Goal: Communication & Community: Answer question/provide support

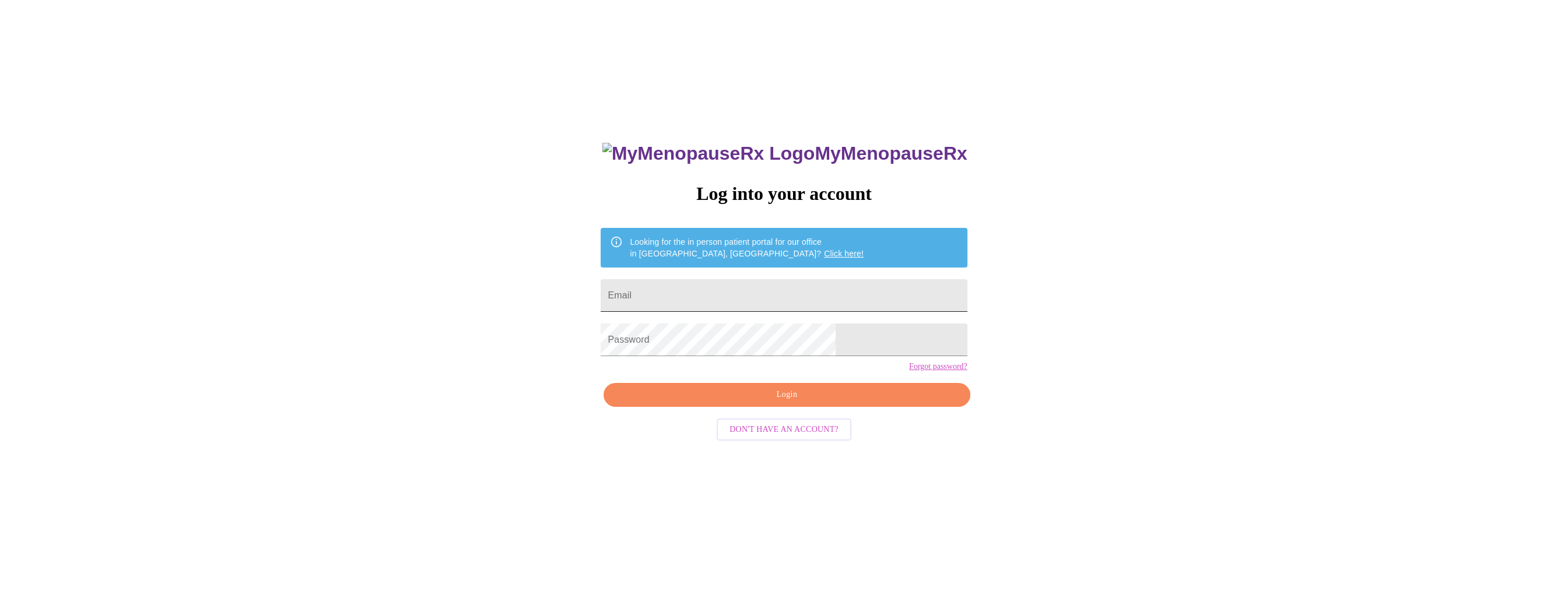
click at [754, 297] on input "Email" at bounding box center [784, 295] width 367 height 32
type input "[EMAIL_ADDRESS][DOMAIN_NAME]"
click at [790, 402] on span "Login" at bounding box center [787, 395] width 340 height 14
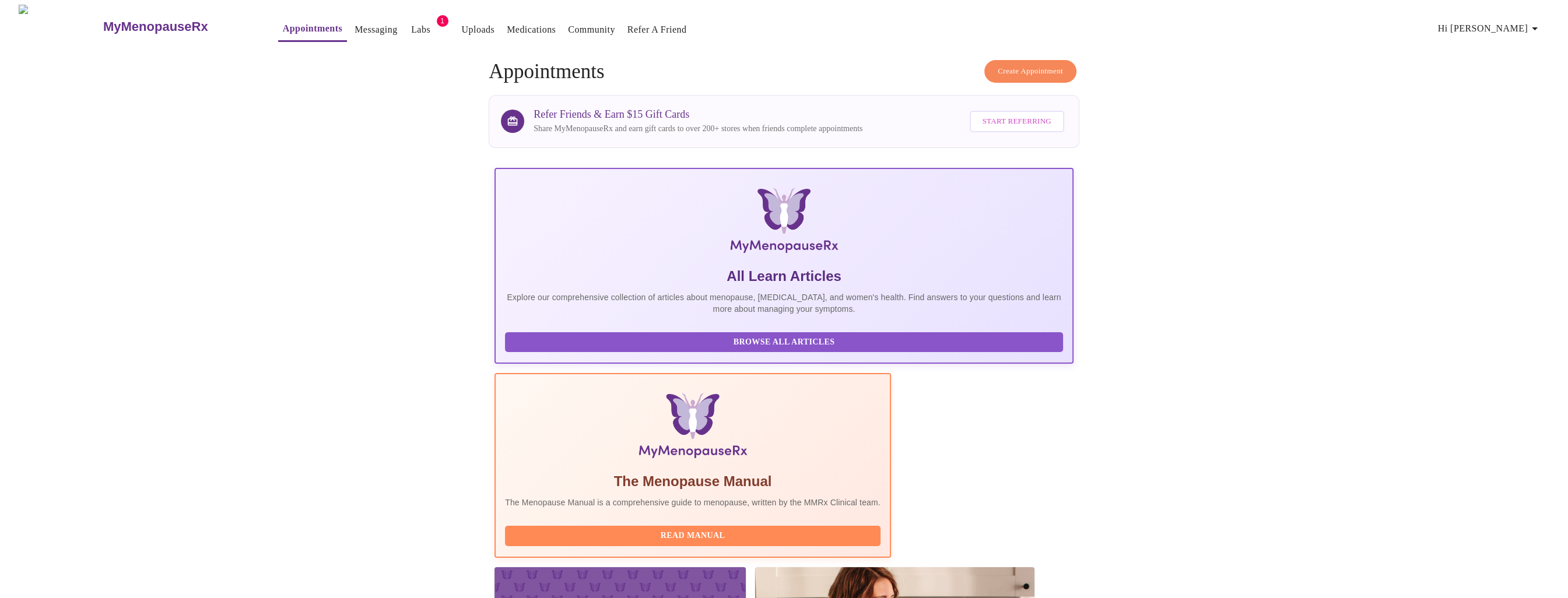
click at [1516, 26] on span "Hi [PERSON_NAME]" at bounding box center [1490, 28] width 104 height 17
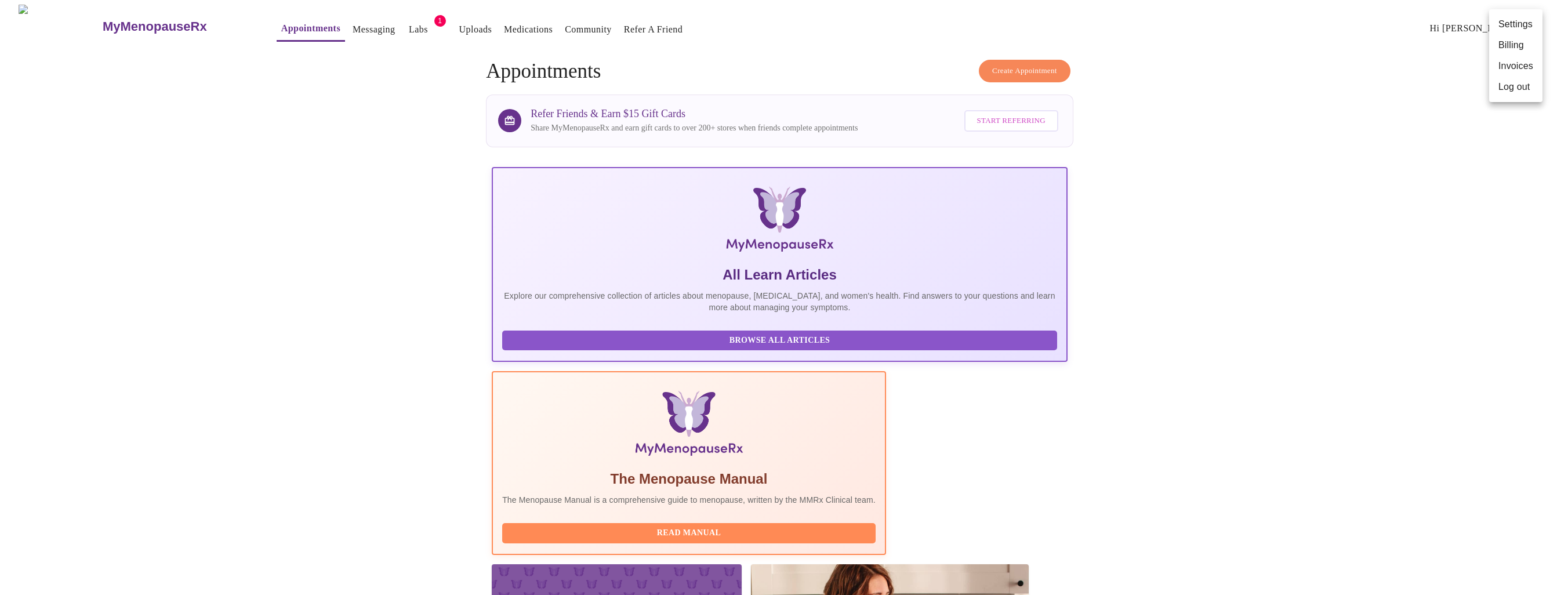
click at [334, 22] on div at bounding box center [784, 297] width 1568 height 595
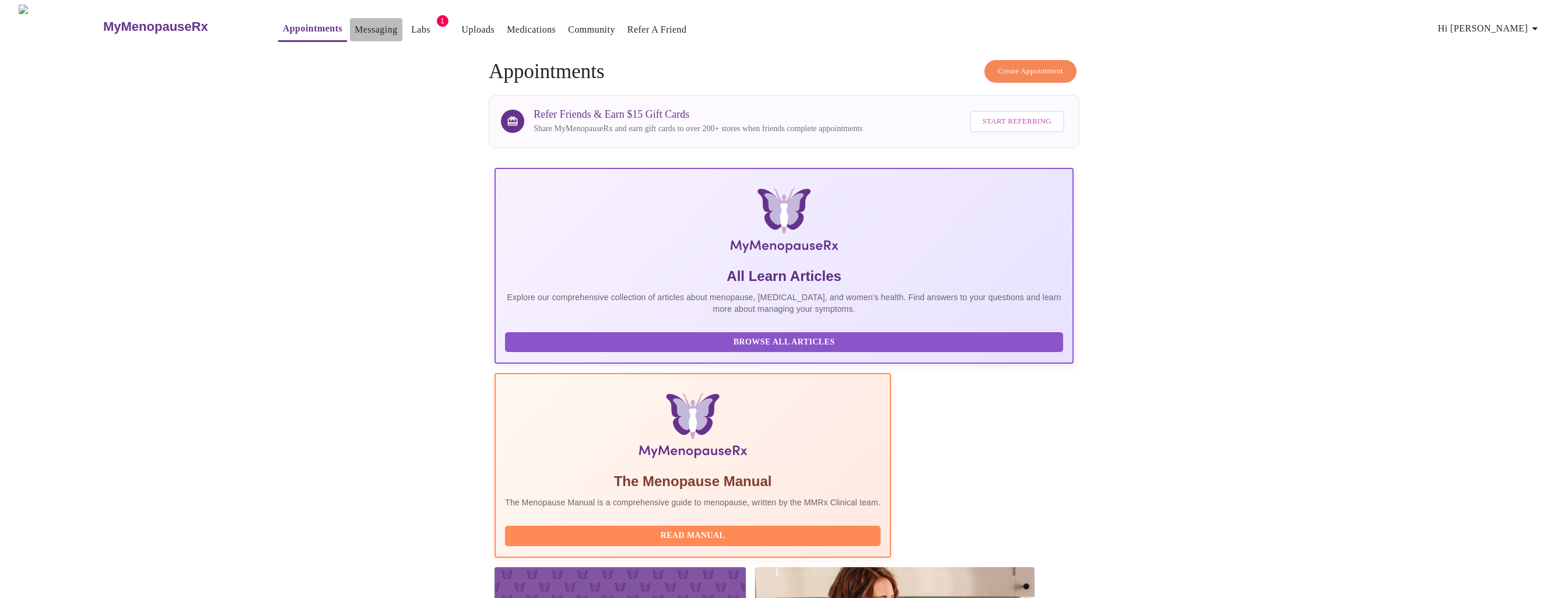
click at [355, 26] on link "Messaging" at bounding box center [376, 29] width 43 height 17
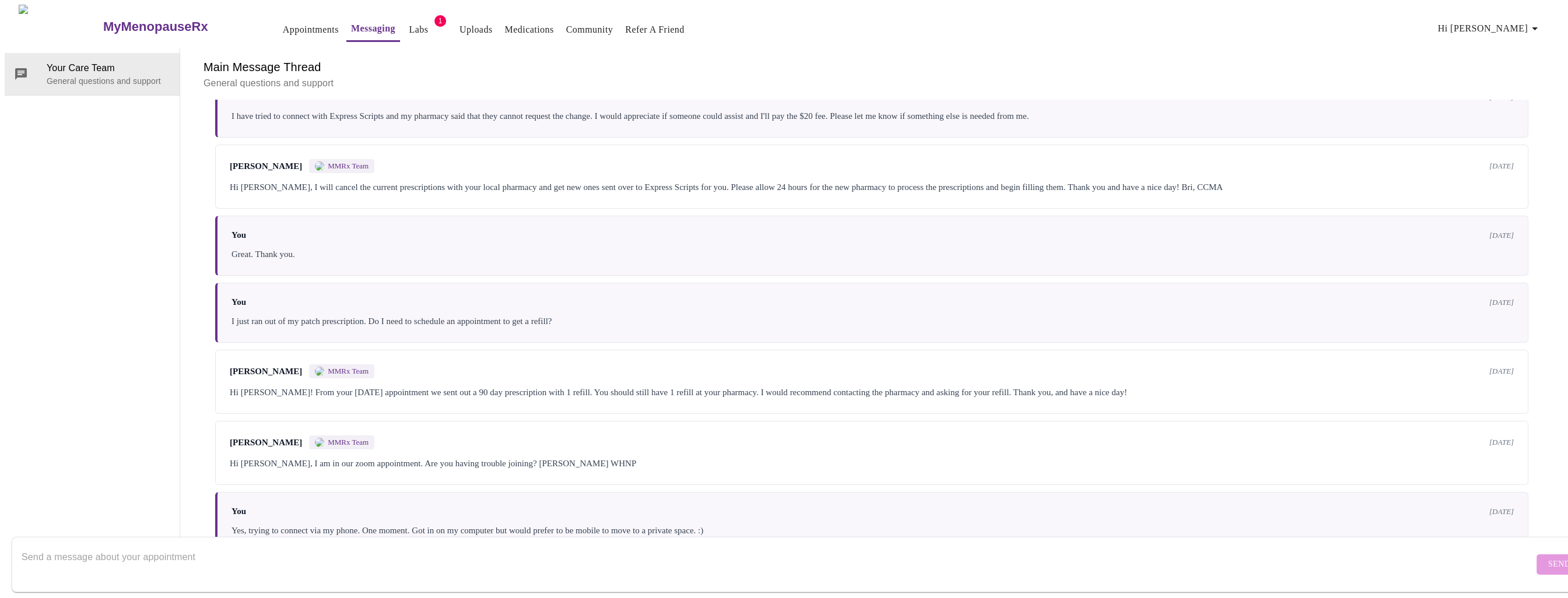
scroll to position [464, 0]
click at [1462, 547] on textarea "Send a message about your appointment" at bounding box center [777, 563] width 1512 height 37
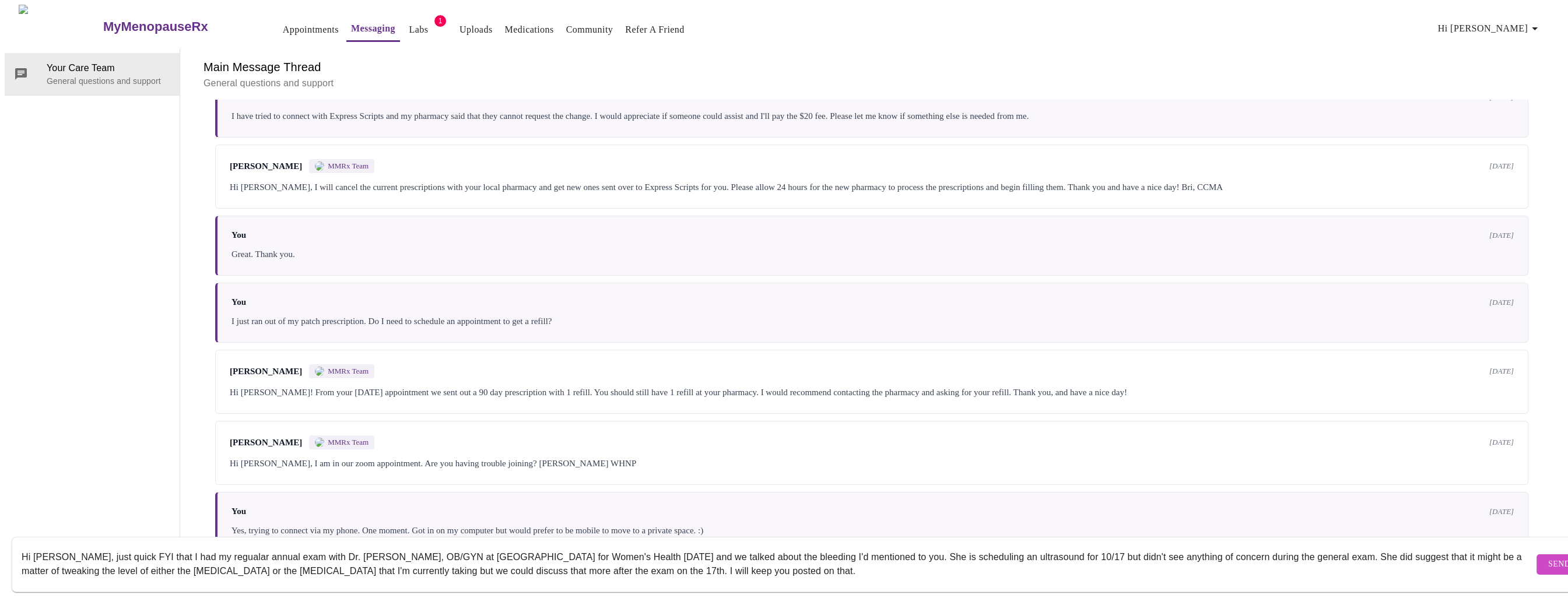
scroll to position [8, 0]
type textarea "Hi [PERSON_NAME], just quick FYI that I had my regualar annual exam with Dr. [P…"
click at [1548, 557] on span "Send" at bounding box center [1559, 564] width 22 height 14
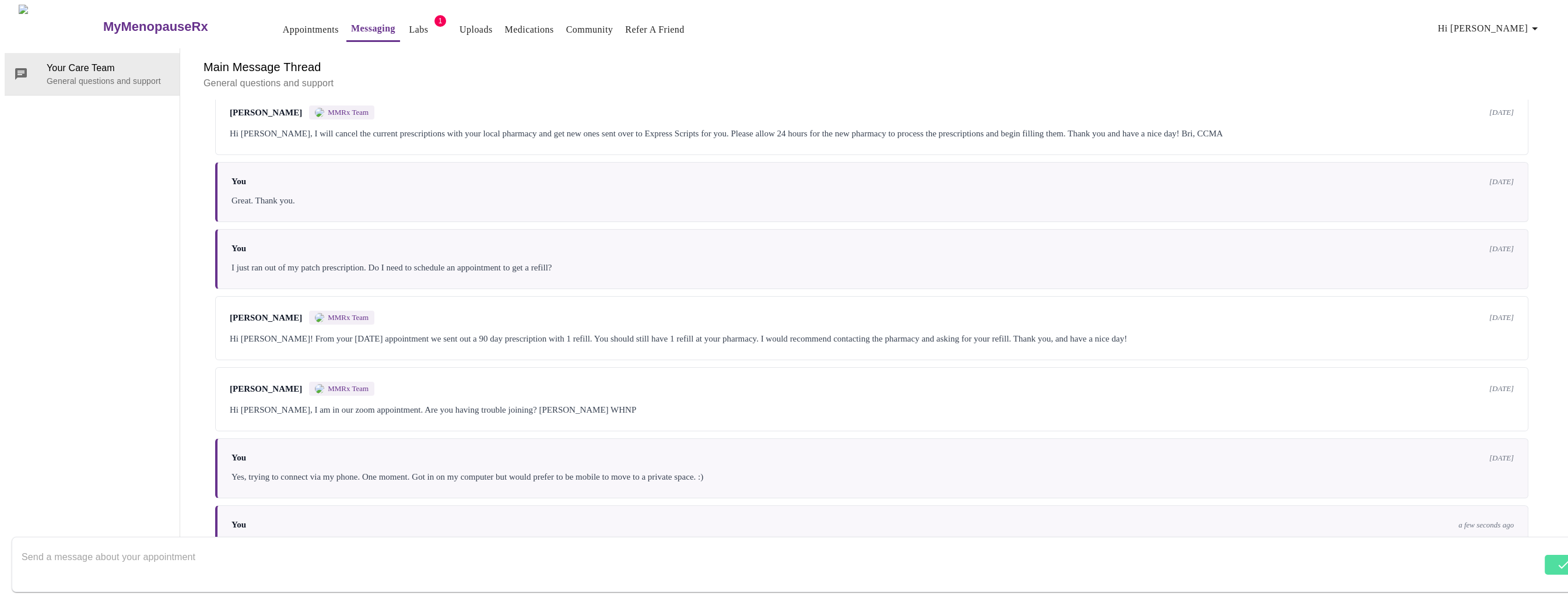
scroll to position [548, 0]
